Goal: Transaction & Acquisition: Book appointment/travel/reservation

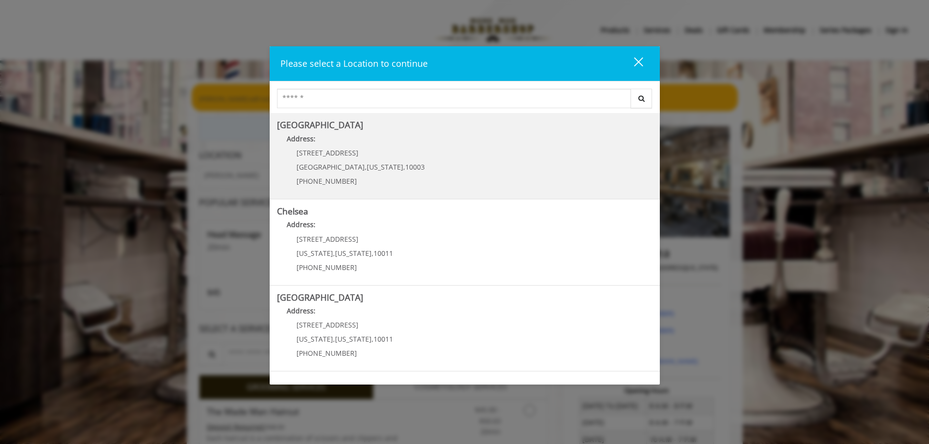
click at [347, 155] on p "60 E 8th St" at bounding box center [360, 152] width 128 height 7
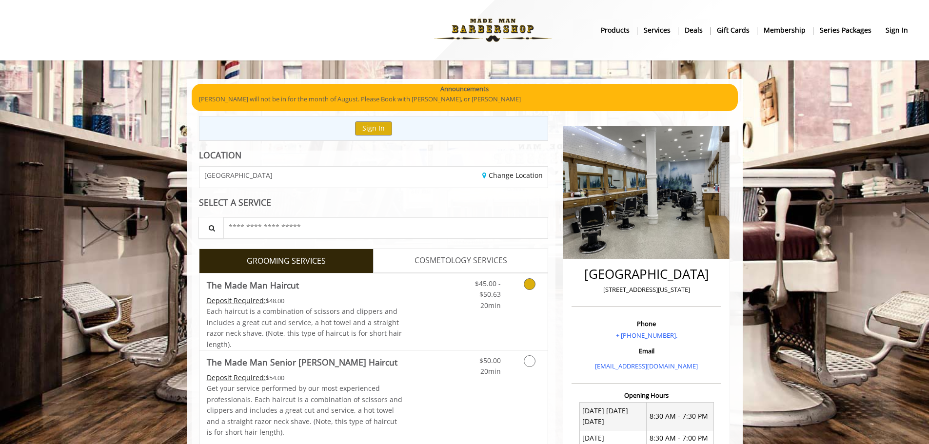
click at [462, 297] on link "$45.00 - $50.63 20min" at bounding box center [480, 293] width 40 height 38
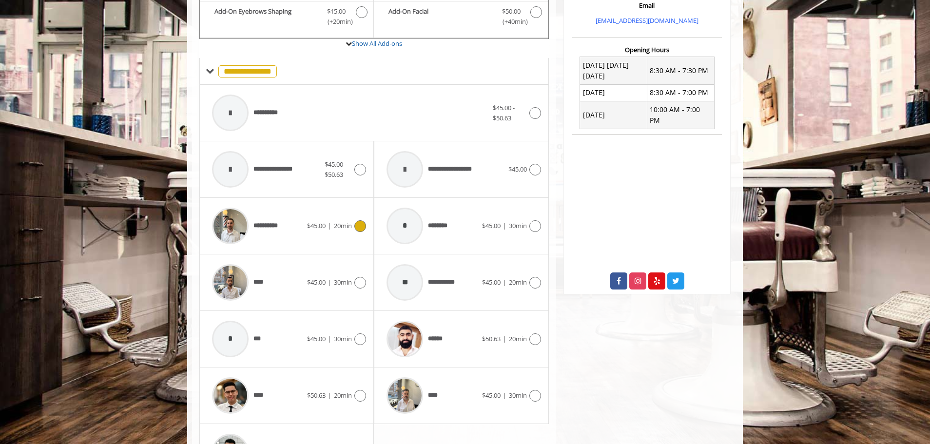
scroll to position [416, 0]
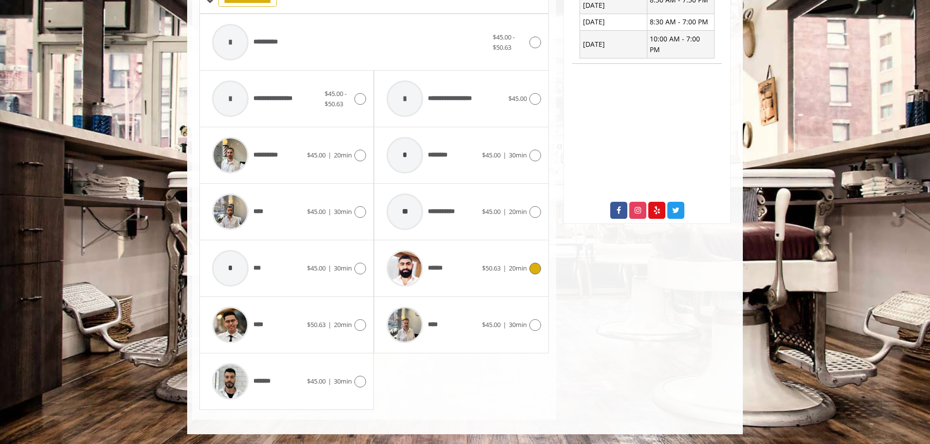
click at [453, 272] on div "******" at bounding box center [432, 268] width 100 height 46
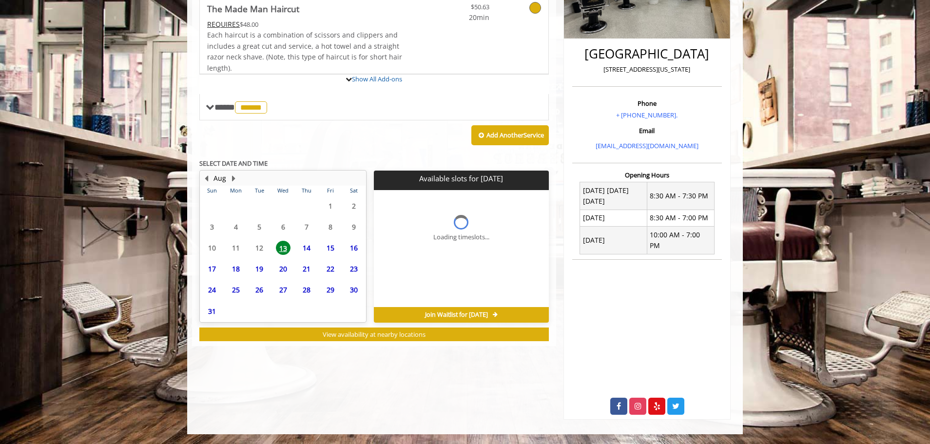
scroll to position [210, 0]
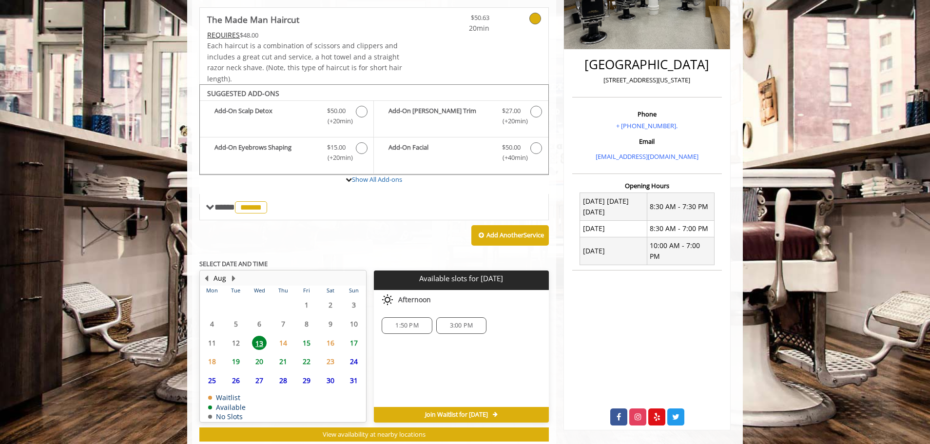
click at [310, 344] on span "15" at bounding box center [306, 343] width 15 height 14
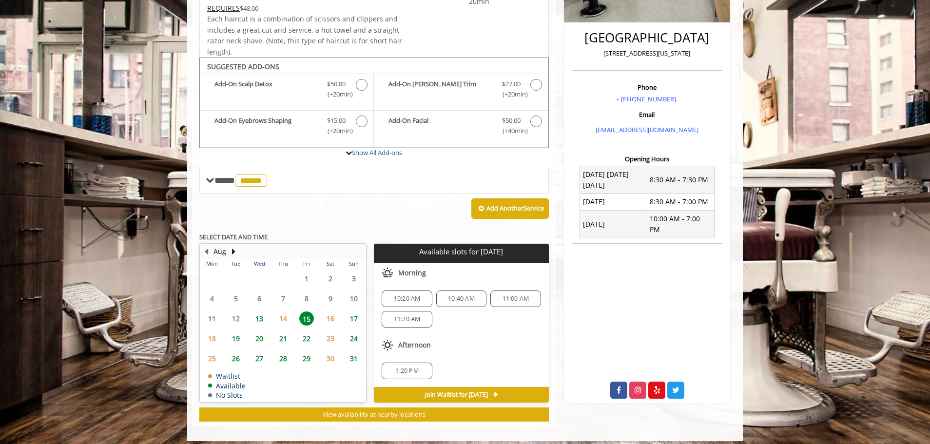
scroll to position [243, 0]
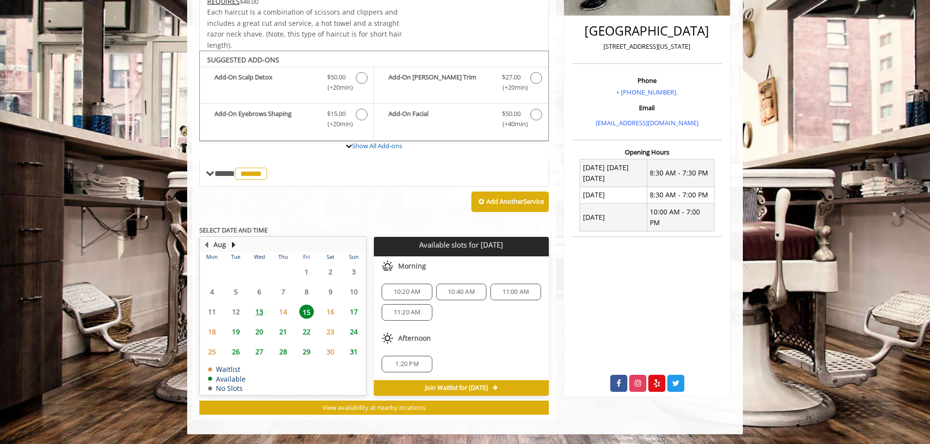
click at [459, 294] on span "10:40 AM" at bounding box center [461, 292] width 27 height 8
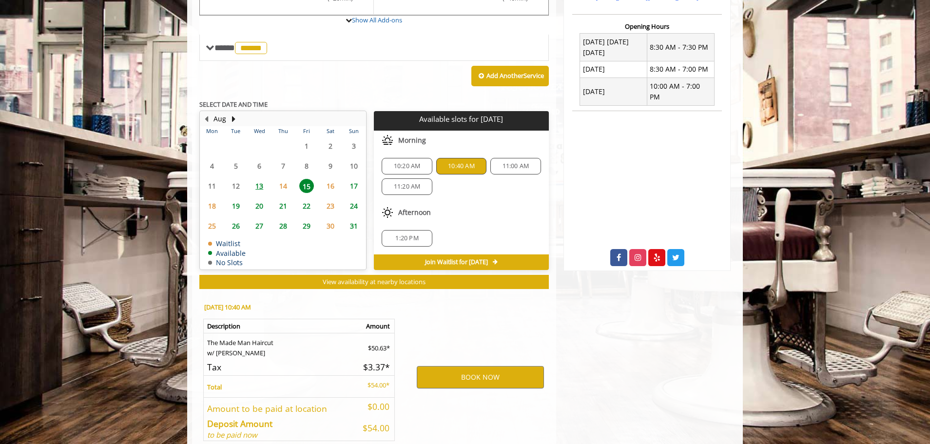
scroll to position [419, 0]
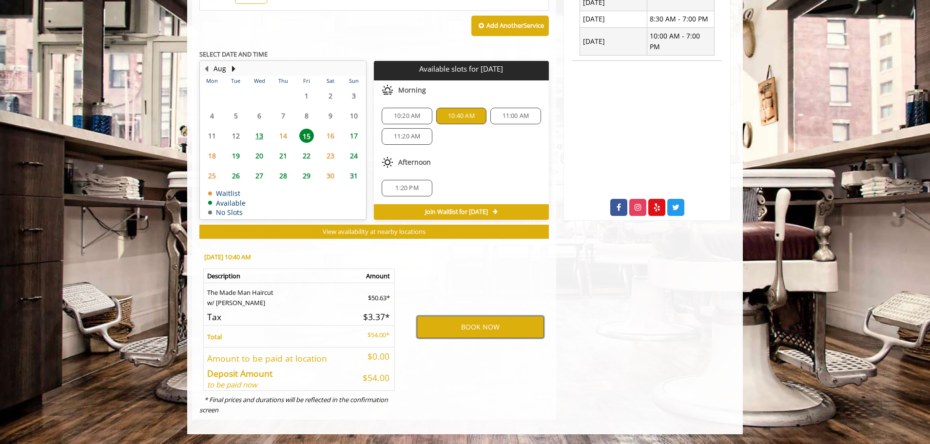
click at [504, 330] on button "BOOK NOW" at bounding box center [480, 327] width 127 height 22
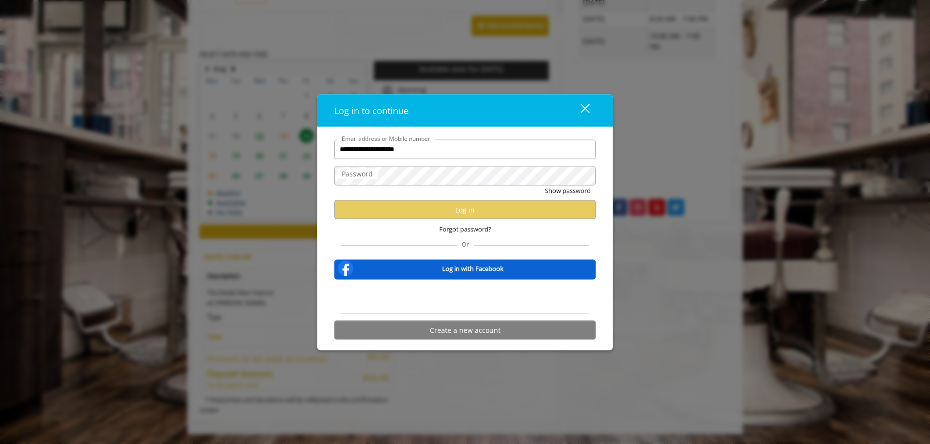
type input "**********"
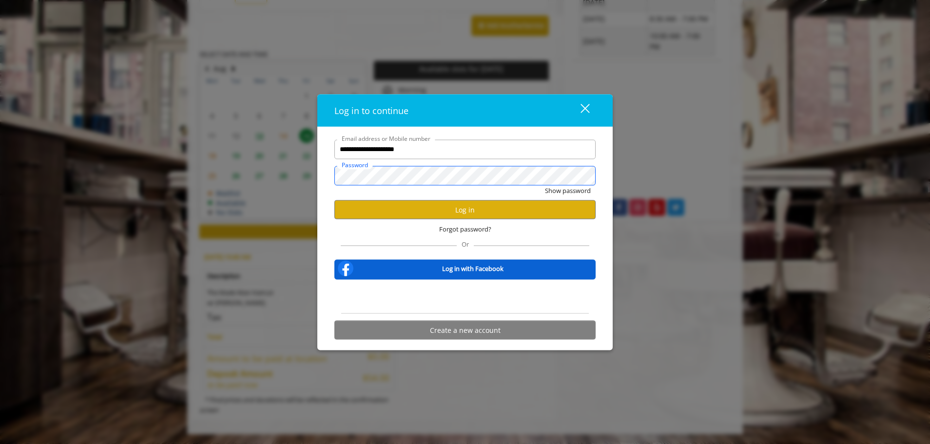
click at [545, 185] on button "Show password" at bounding box center [568, 190] width 46 height 10
click at [505, 208] on button "Log in" at bounding box center [465, 209] width 261 height 19
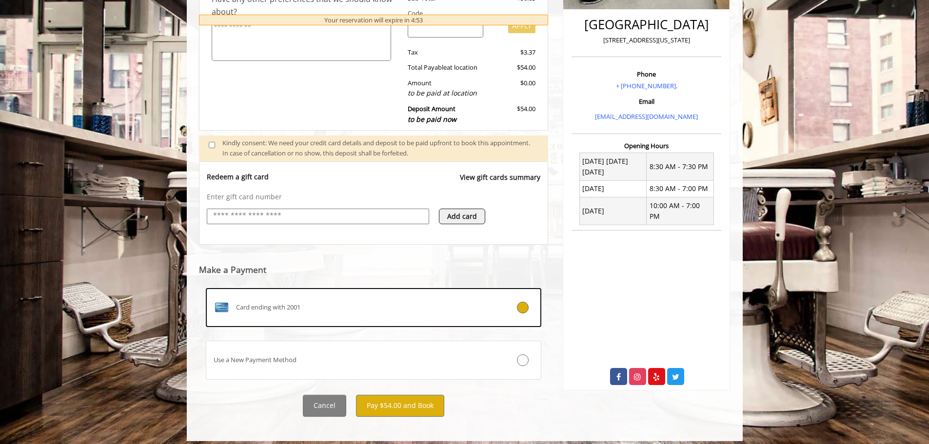
scroll to position [257, 0]
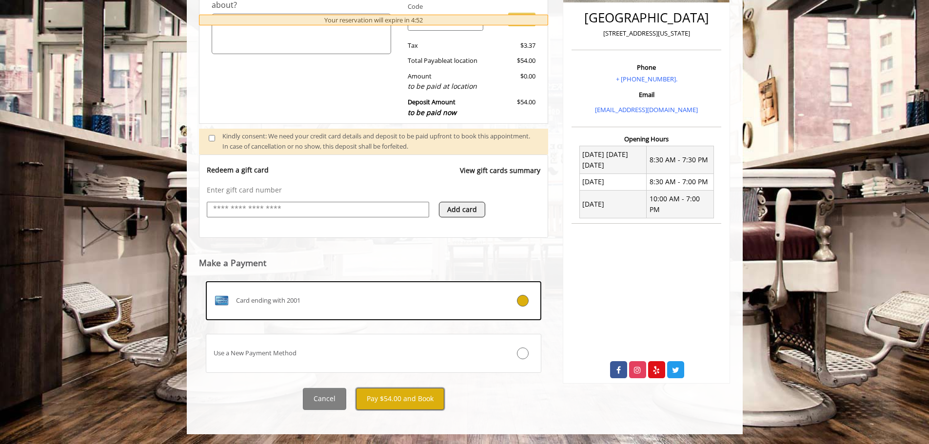
click at [415, 395] on button "Pay $54.00 and Book" at bounding box center [400, 399] width 88 height 22
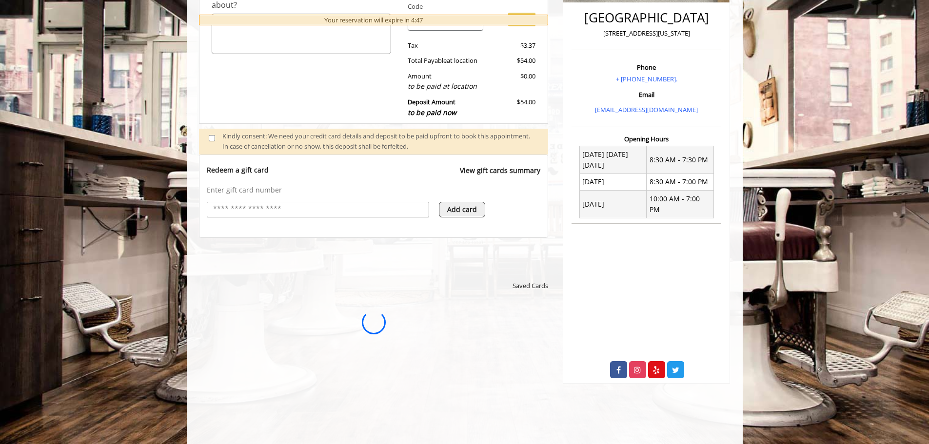
scroll to position [0, 0]
